Goal: Task Accomplishment & Management: Manage account settings

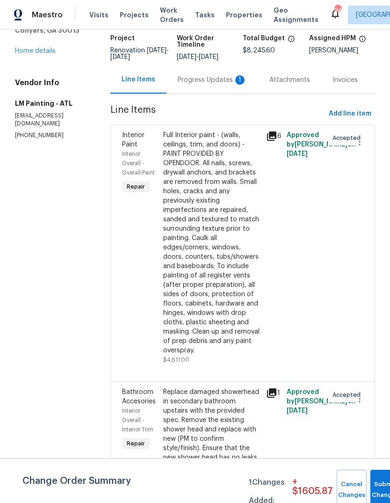
scroll to position [69, 0]
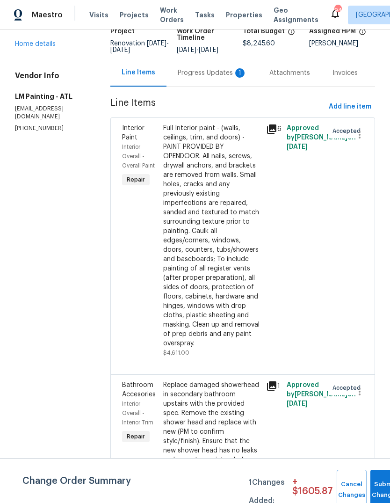
click at [228, 87] on div "Progress Updates 1" at bounding box center [213, 73] width 92 height 28
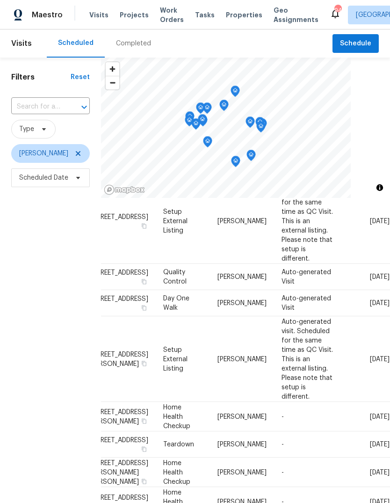
scroll to position [504, 75]
click at [0, 0] on icon at bounding box center [0, 0] width 0 height 0
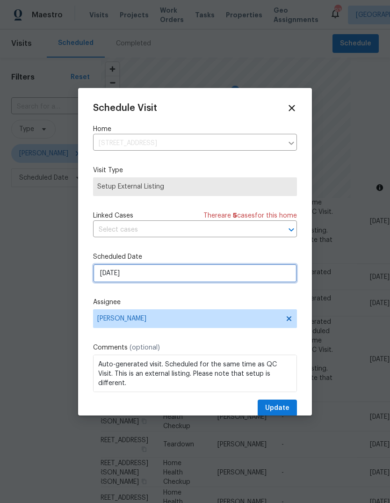
click at [251, 276] on input "[DATE]" at bounding box center [195, 273] width 204 height 19
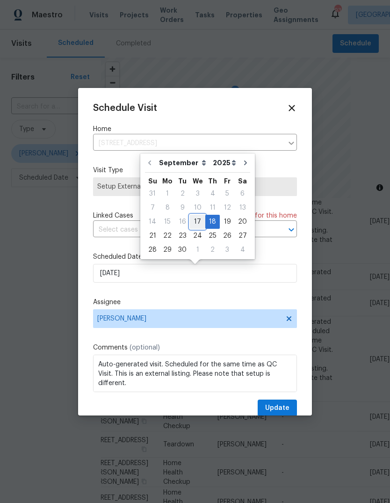
click at [200, 219] on div "17" at bounding box center [197, 221] width 15 height 13
type input "[DATE]"
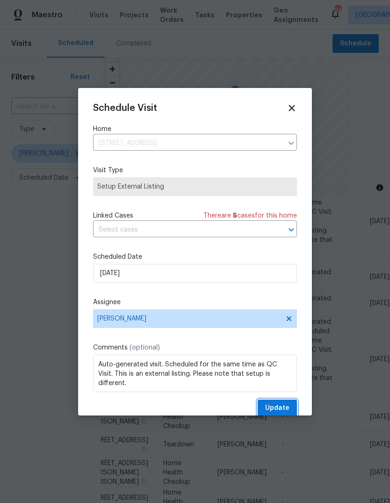
click at [294, 404] on button "Update" at bounding box center [277, 408] width 39 height 17
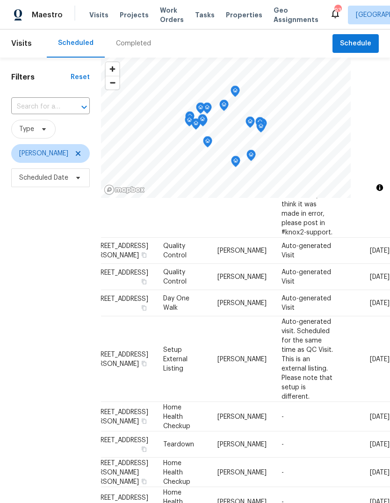
scroll to position [568, 75]
click at [0, 0] on icon at bounding box center [0, 0] width 0 height 0
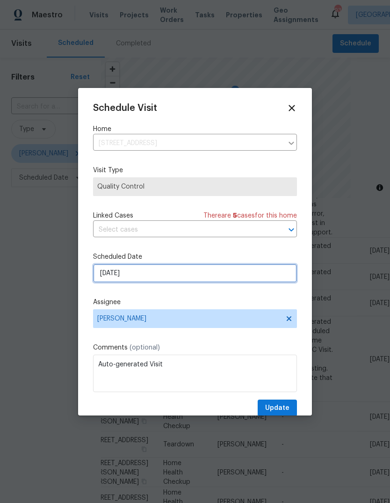
click at [267, 277] on input "9/18/2025" at bounding box center [195, 273] width 204 height 19
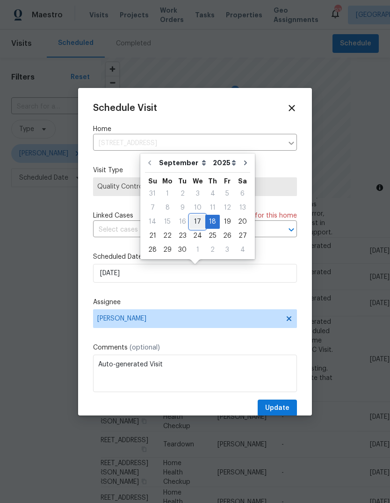
click at [201, 220] on div "17" at bounding box center [197, 221] width 15 height 13
type input "[DATE]"
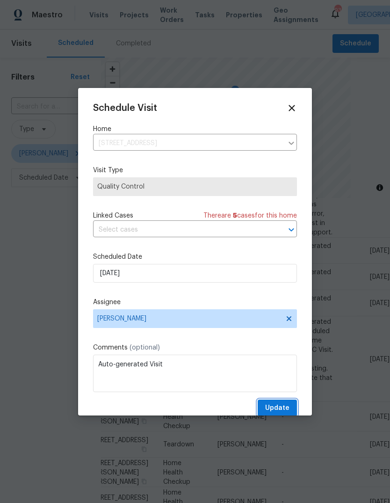
click at [293, 403] on button "Update" at bounding box center [277, 408] width 39 height 17
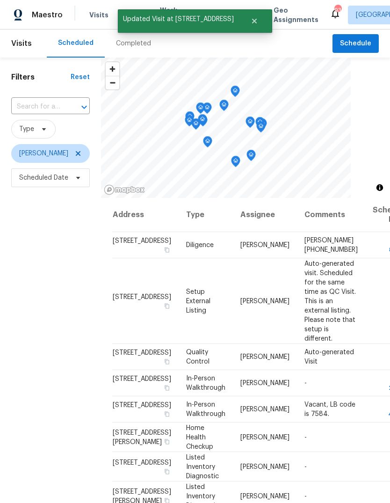
scroll to position [0, 0]
